Goal: Entertainment & Leisure: Consume media (video, audio)

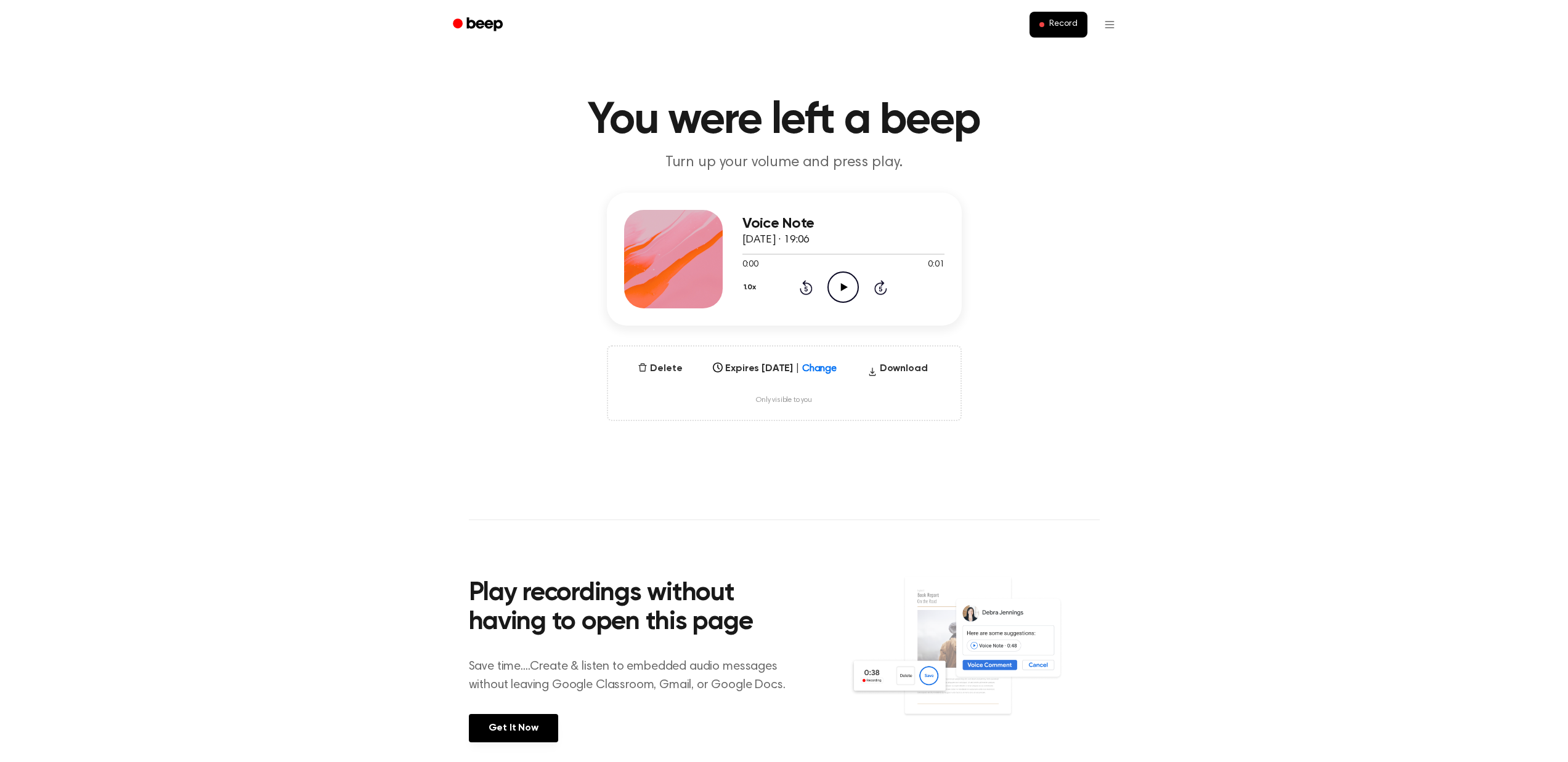
click at [833, 281] on icon "Play Audio" at bounding box center [843, 287] width 31 height 31
click at [835, 281] on icon "Play Audio" at bounding box center [843, 287] width 31 height 31
click at [837, 289] on icon "Play Audio" at bounding box center [843, 287] width 31 height 31
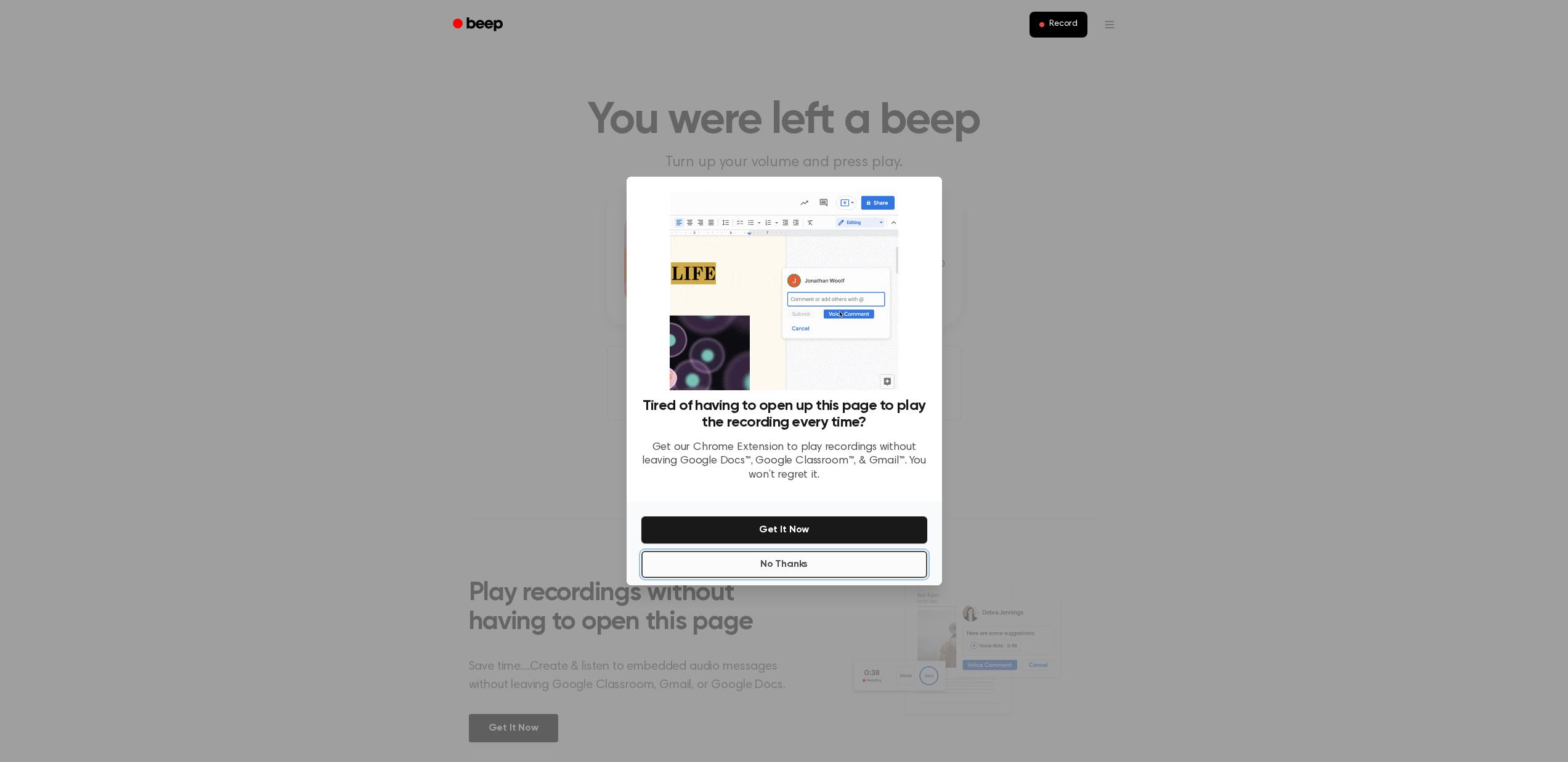
click at [833, 567] on button "No Thanks" at bounding box center [784, 564] width 286 height 27
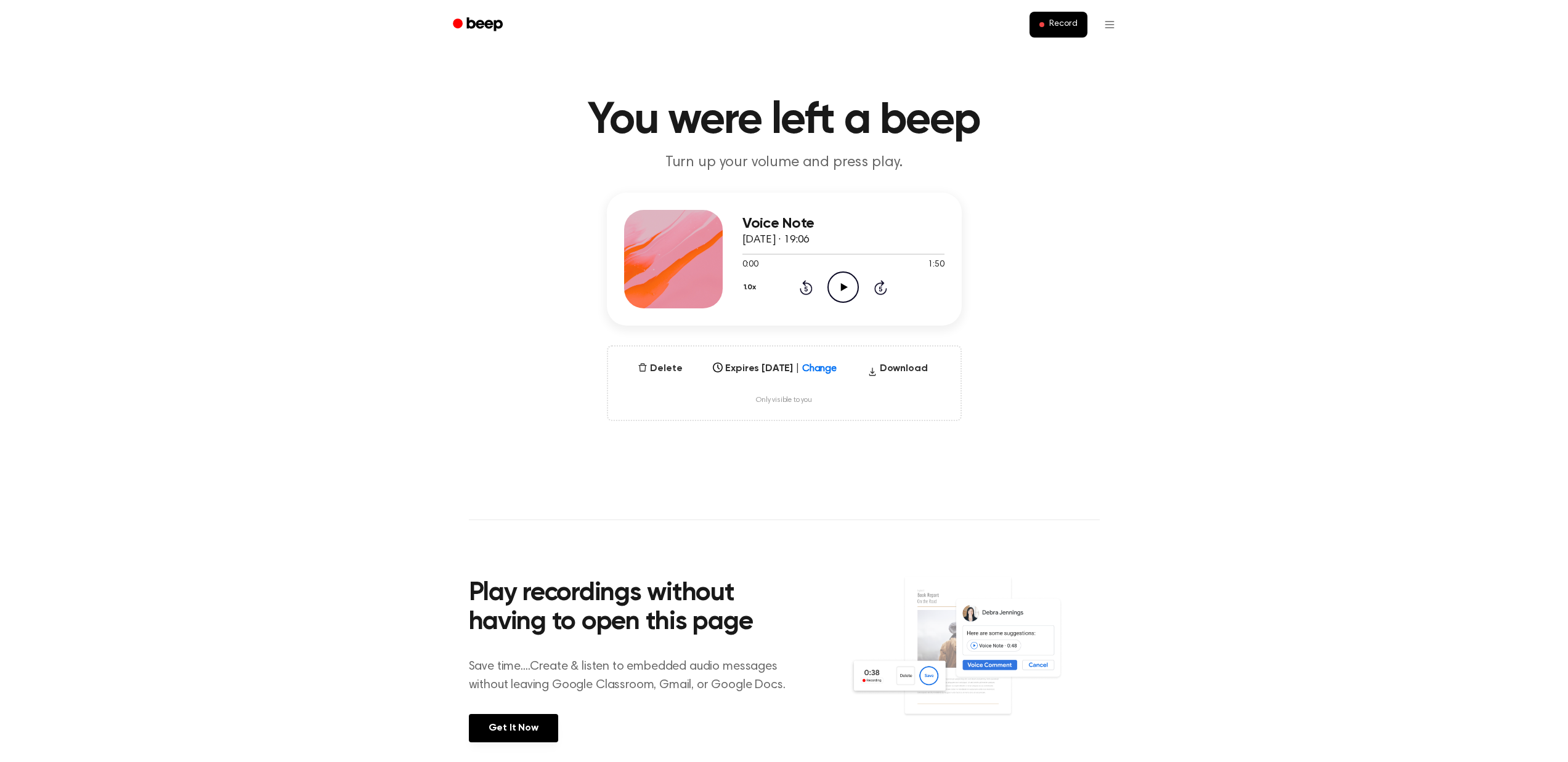
click at [830, 289] on icon "Play Audio" at bounding box center [843, 287] width 31 height 31
